Goal: Information Seeking & Learning: Learn about a topic

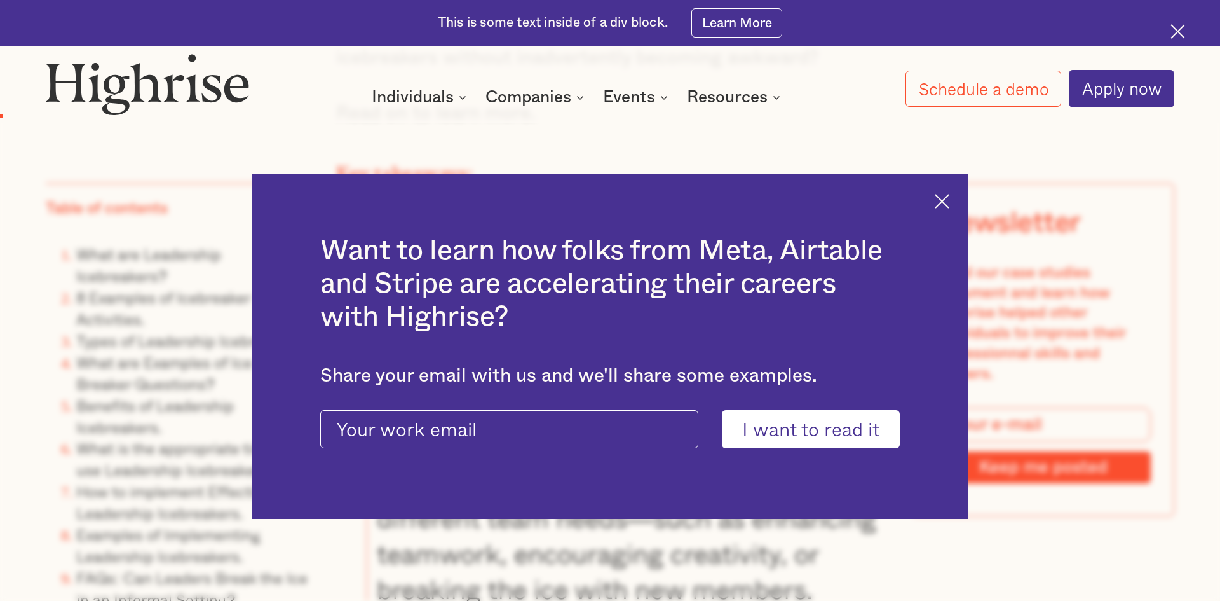
scroll to position [1601, 0]
click at [947, 198] on img at bounding box center [942, 201] width 15 height 15
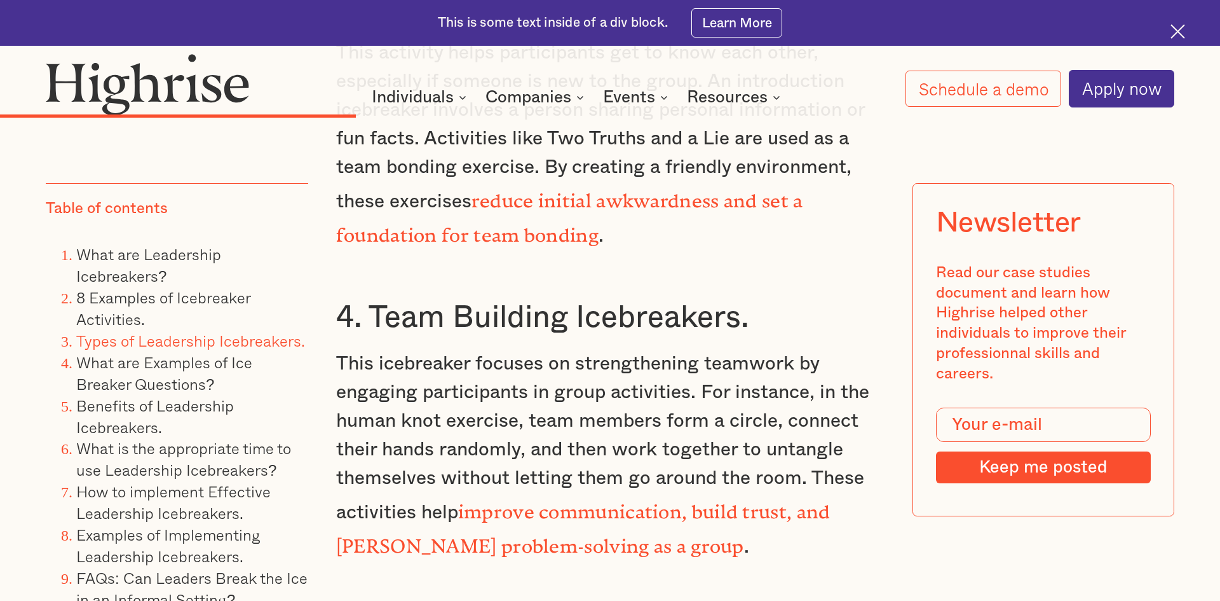
scroll to position [7284, 0]
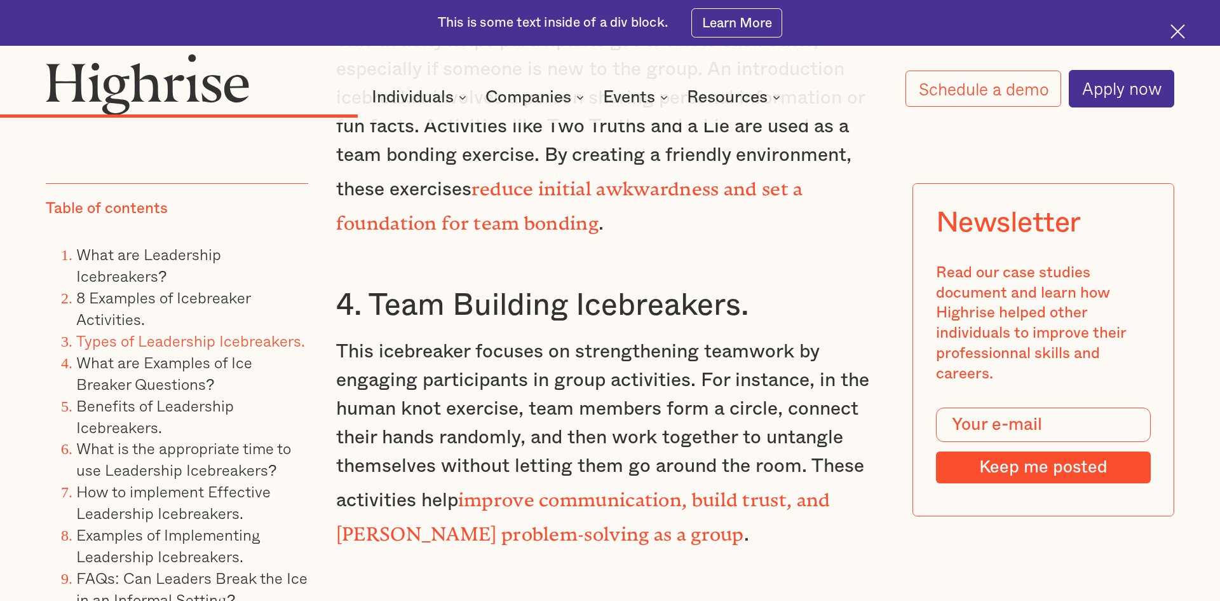
click at [589, 538] on p "This icebreaker focuses on strengthening teamwork by engaging participants in g…" at bounding box center [610, 443] width 548 height 212
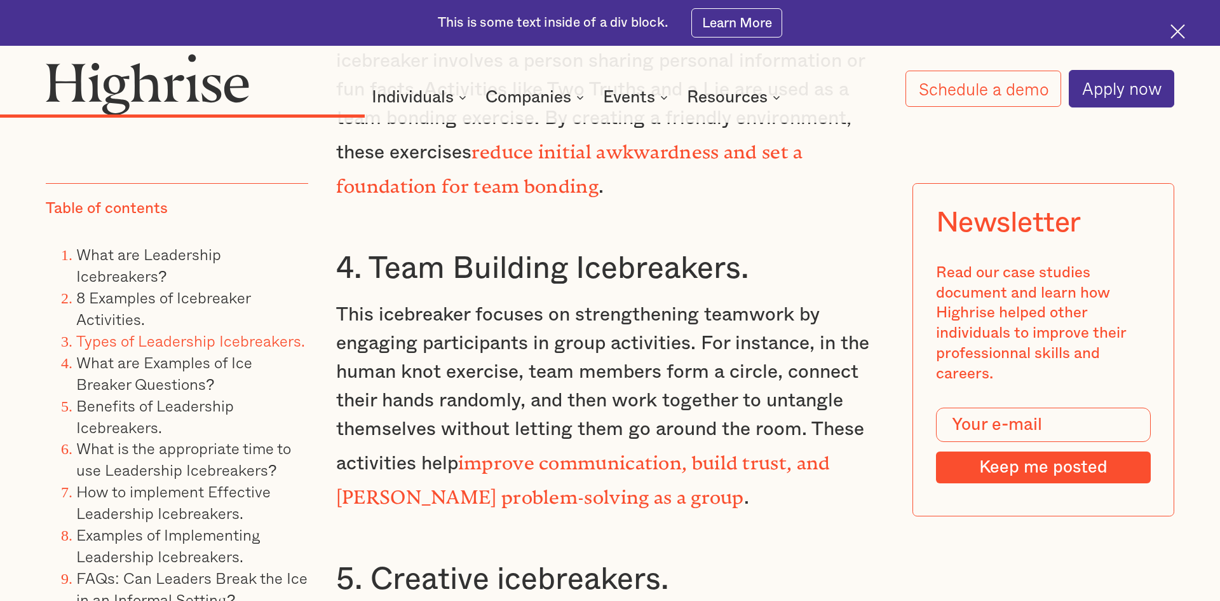
scroll to position [7449, 0]
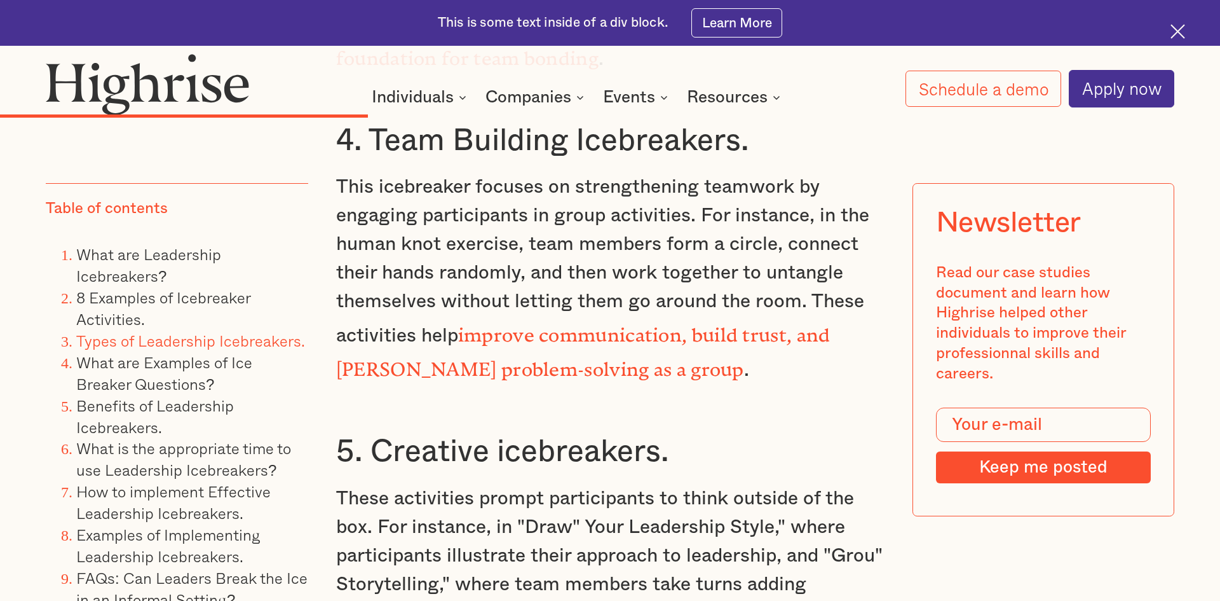
click at [718, 337] on p "This icebreaker focuses on strengthening teamwork by engaging participants in g…" at bounding box center [610, 279] width 548 height 212
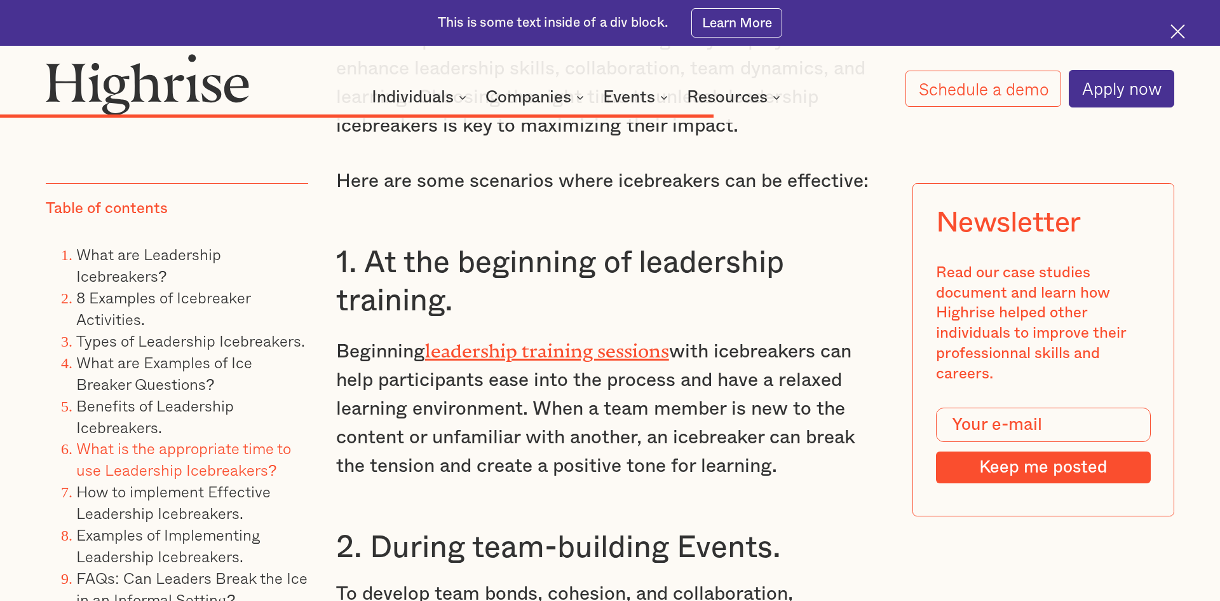
scroll to position [13020, 0]
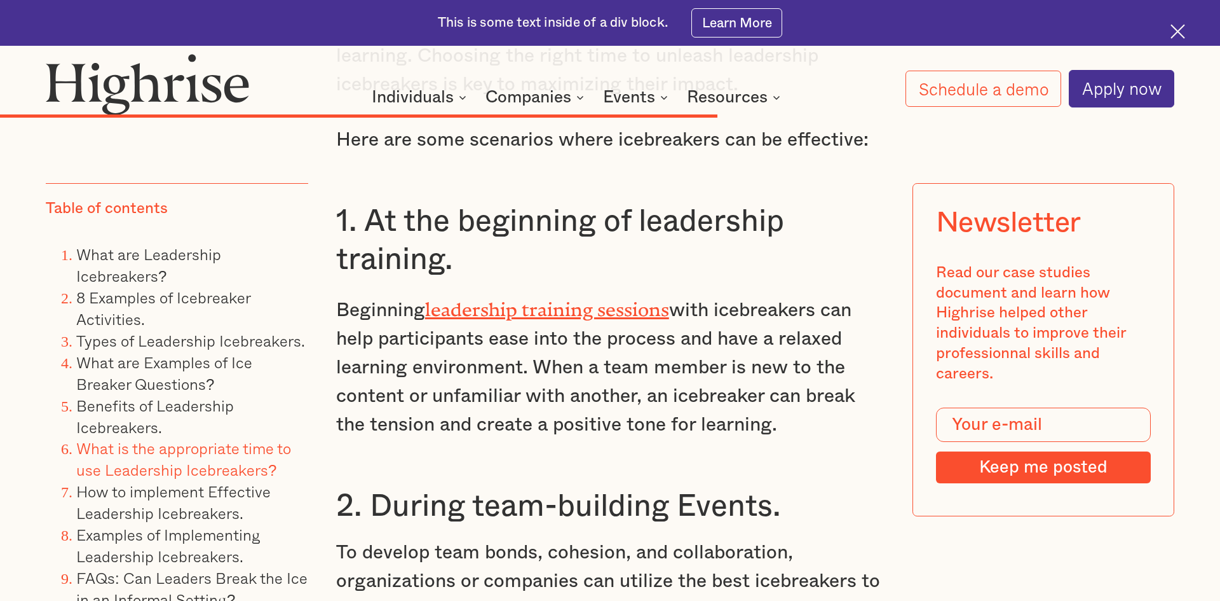
click at [501, 349] on p "Beginning leadership training sessions with icebreakers can help participants e…" at bounding box center [610, 365] width 548 height 147
click at [212, 341] on link "Types of Leadership Icebreakers." at bounding box center [190, 341] width 229 height 24
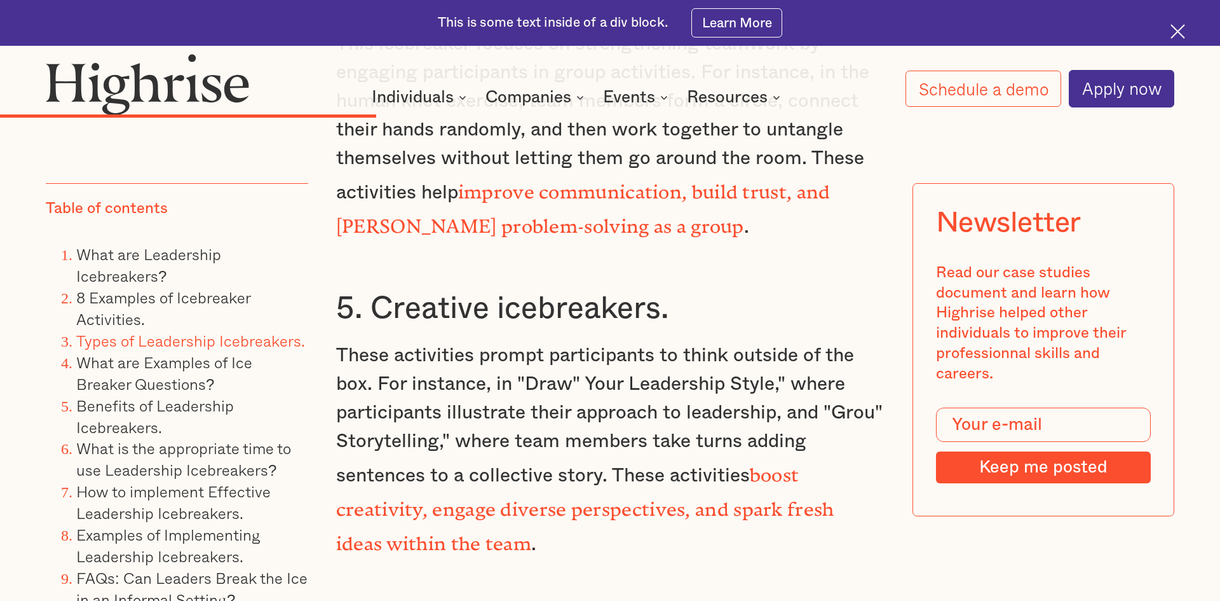
scroll to position [7584, 0]
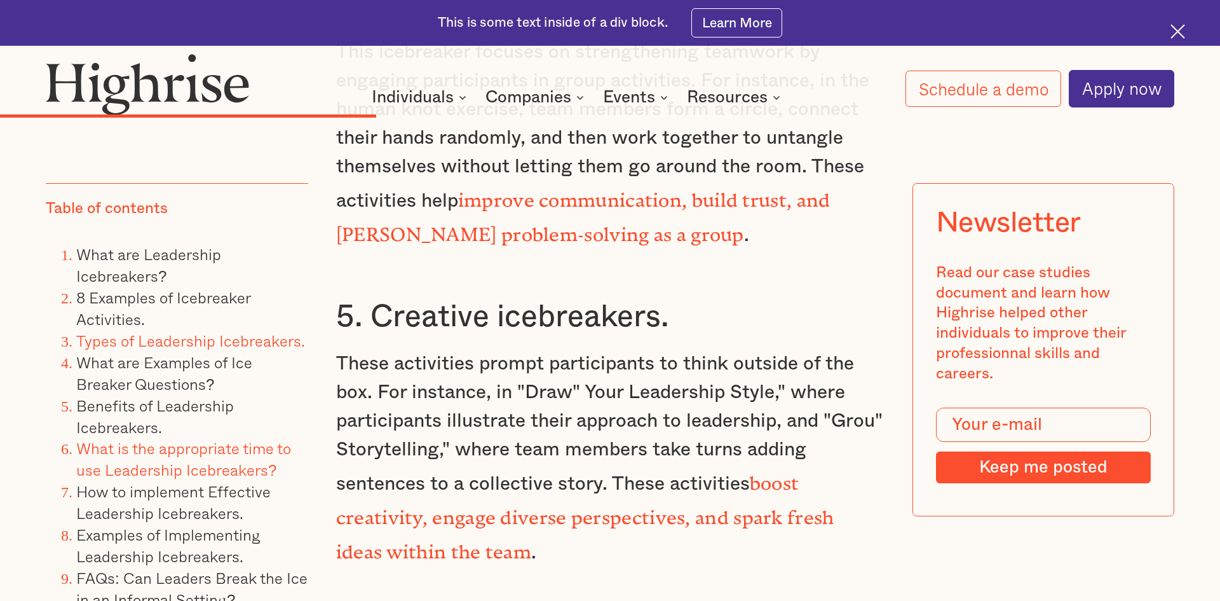
click at [200, 449] on link "What is the appropriate time to use Leadership Icebreakers?" at bounding box center [183, 458] width 215 height 45
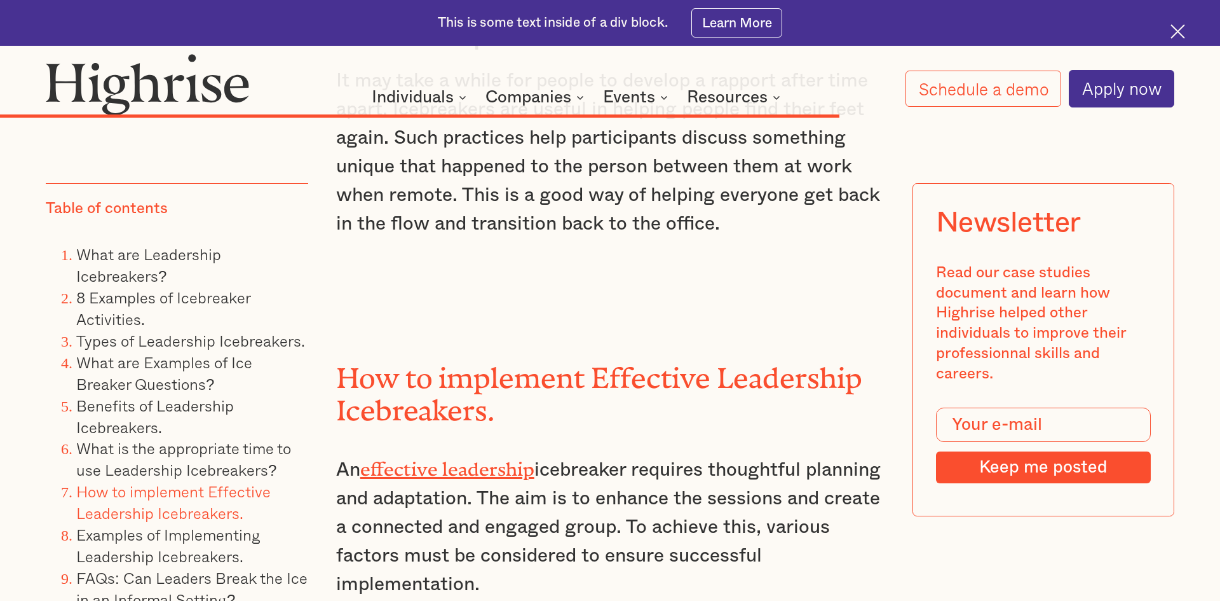
scroll to position [15027, 0]
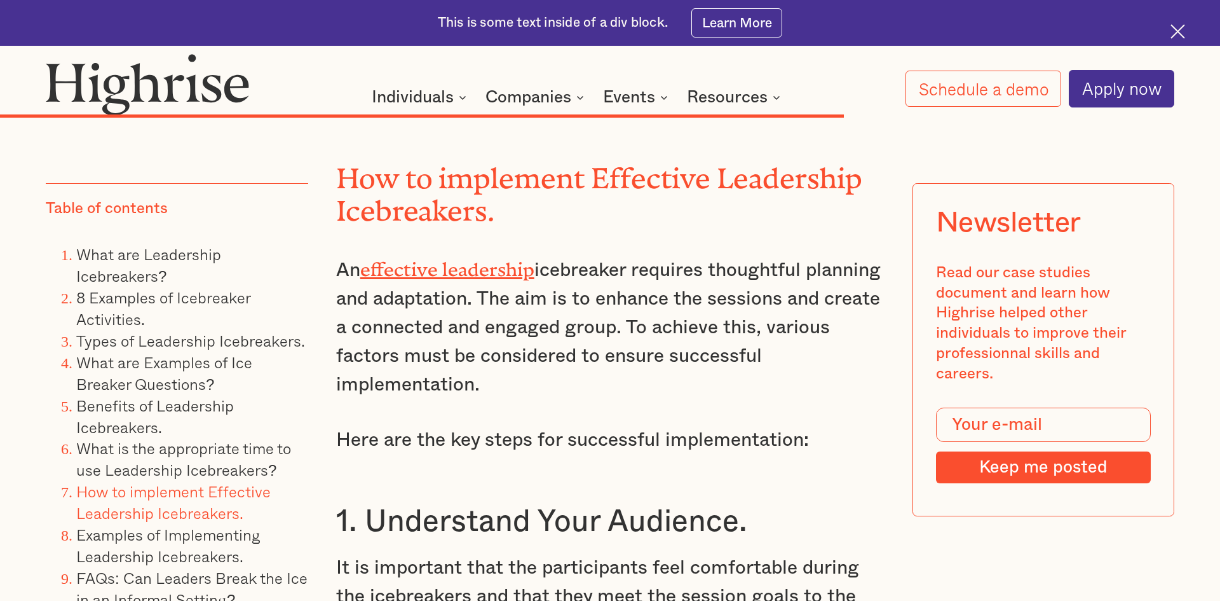
click at [459, 306] on p "An effective leadership icebreaker requires thoughtful planning and adaptation.…" at bounding box center [610, 325] width 548 height 147
click at [468, 271] on link "effective leadership" at bounding box center [447, 264] width 174 height 13
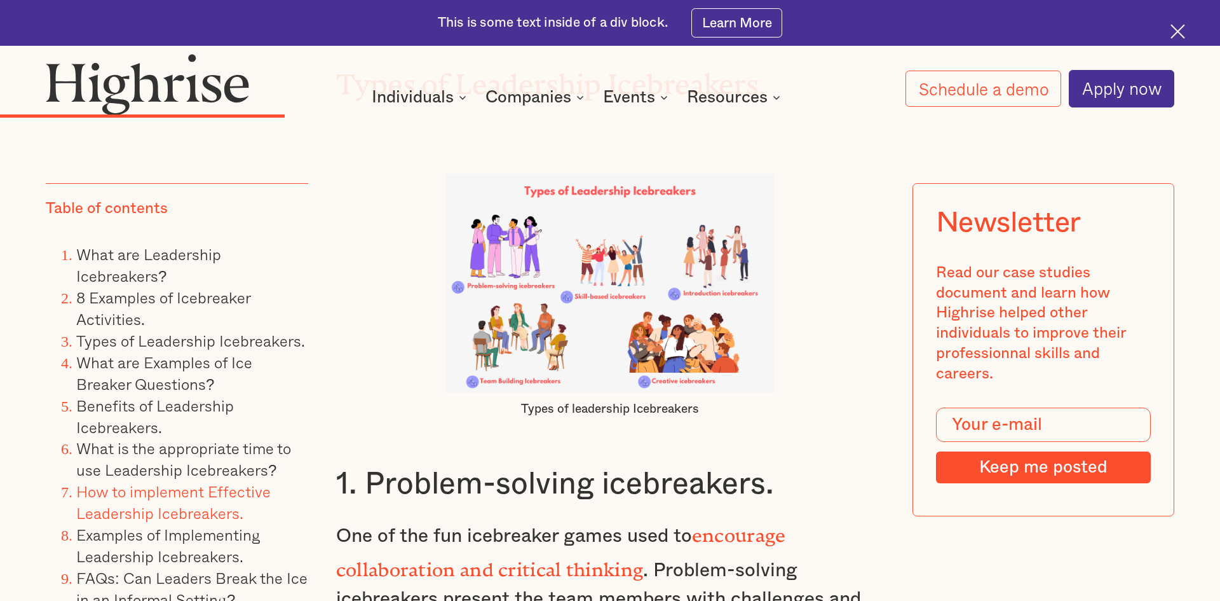
scroll to position [13020, 0]
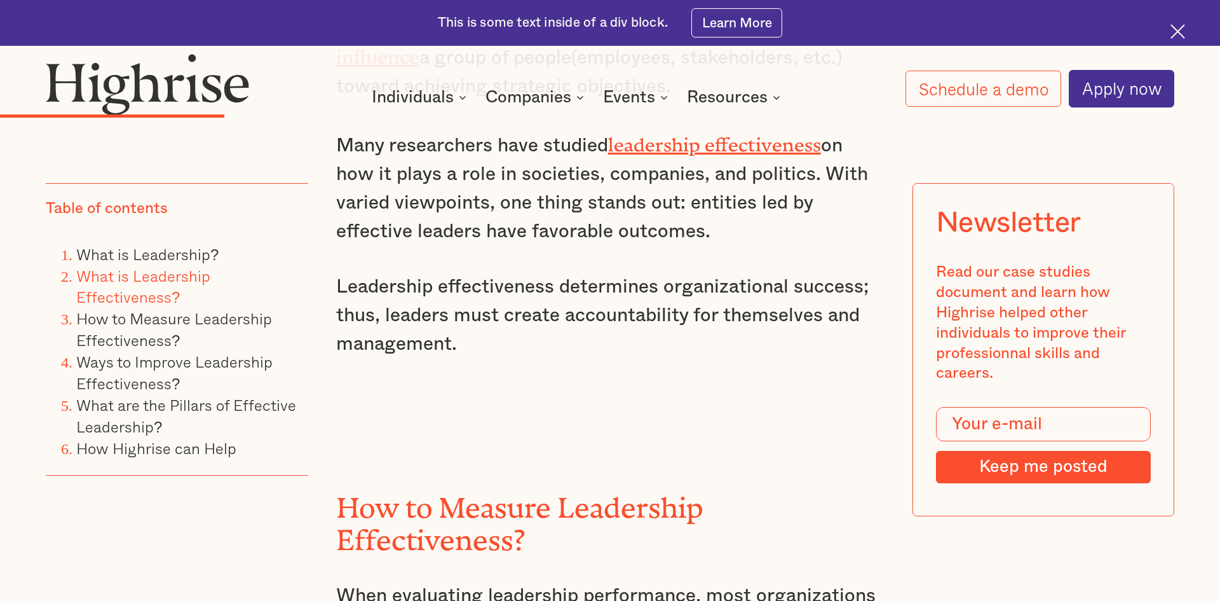
scroll to position [2834, 0]
